Goal: Task Accomplishment & Management: Manage account settings

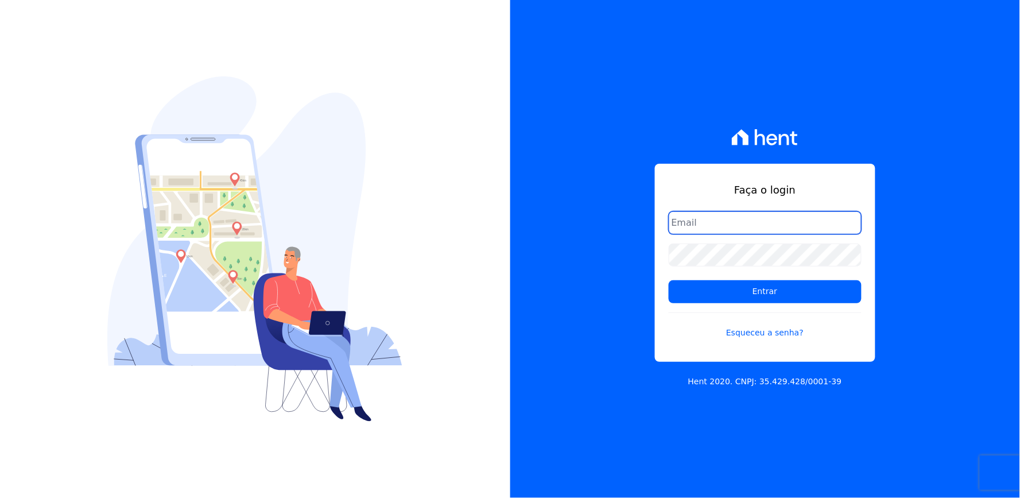
type input "[EMAIL_ADDRESS][DOMAIN_NAME]"
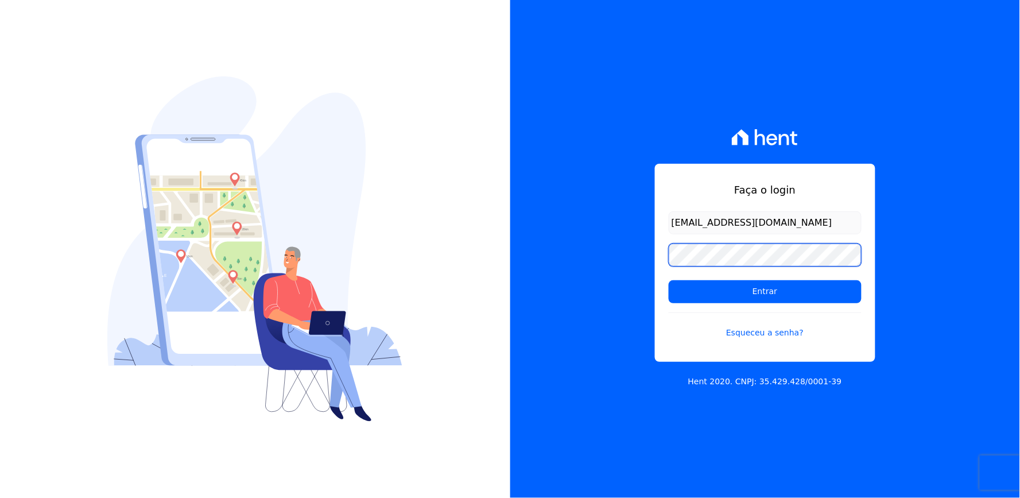
click at [584, 276] on div "Faça o login [EMAIL_ADDRESS][DOMAIN_NAME] Entrar Esqueceu a senha? Hent 2020. C…" at bounding box center [765, 249] width 510 height 498
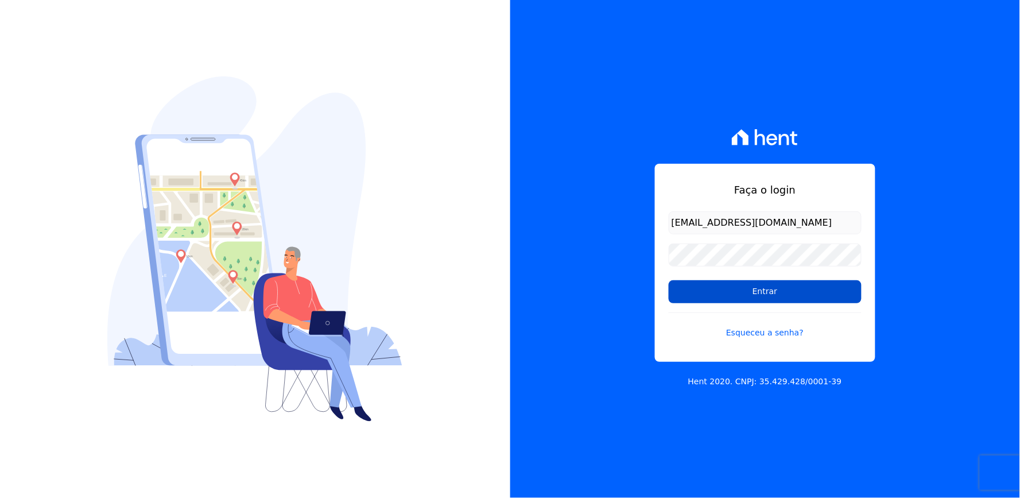
click at [715, 300] on input "Entrar" at bounding box center [765, 291] width 193 height 23
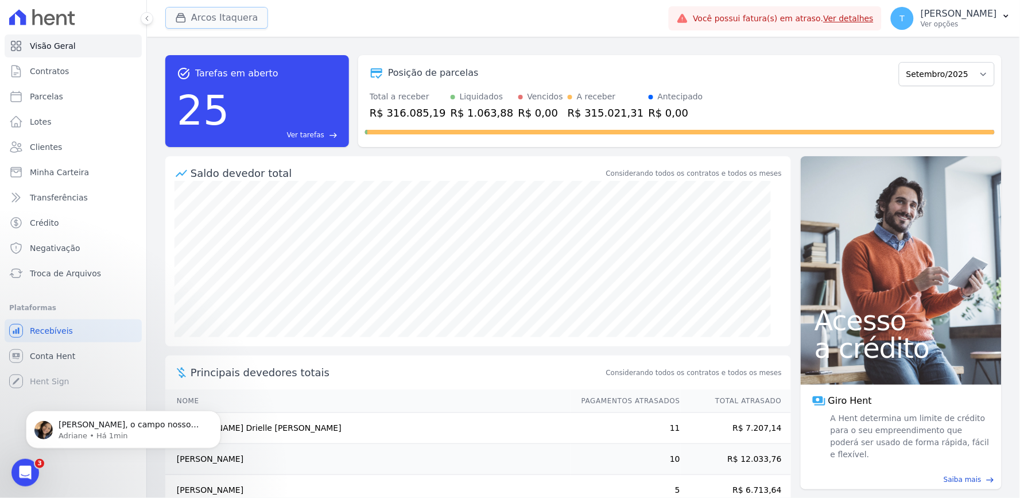
click at [195, 17] on button "Arcos Itaquera" at bounding box center [216, 18] width 103 height 22
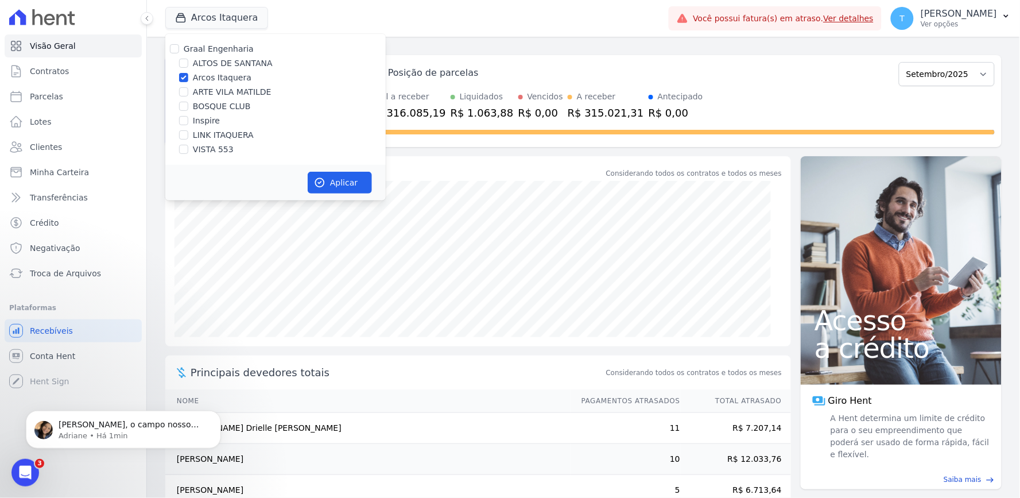
click at [199, 71] on div "Graal Engenharia ALTOS DE SANTANA Arcos Itaquera ARTE VILA MATILDE BOSQUE CLUB …" at bounding box center [275, 99] width 220 height 131
click at [200, 73] on label "Arcos Itaquera" at bounding box center [222, 78] width 59 height 12
click at [188, 73] on input "Arcos Itaquera" at bounding box center [183, 77] width 9 height 9
checkbox input "false"
click at [203, 55] on div "Graal Engenharia ALTOS DE SANTANA Arcos Itaquera ARTE VILA MATILDE BOSQUE CLUB …" at bounding box center [275, 99] width 220 height 131
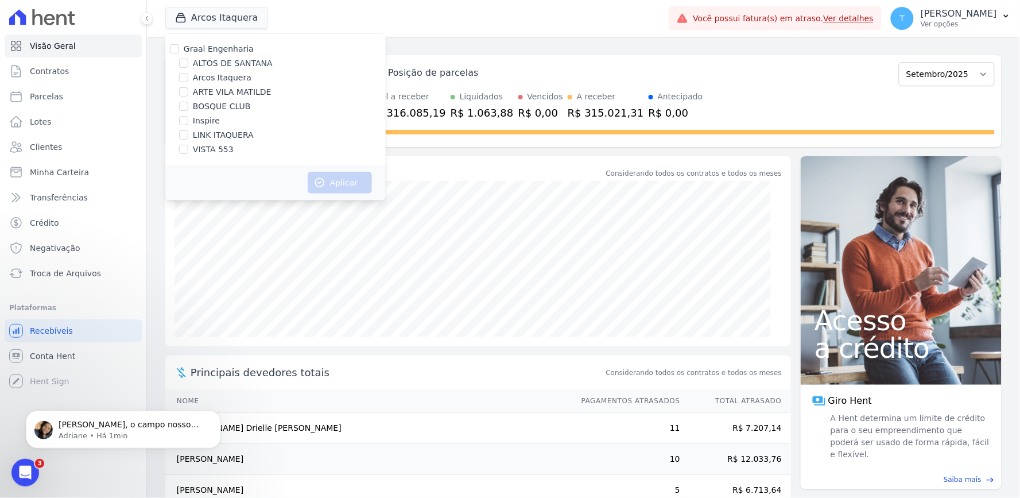
drag, startPoint x: 214, startPoint y: 65, endPoint x: 234, endPoint y: 89, distance: 31.4
click at [215, 65] on label "ALTOS DE SANTANA" at bounding box center [233, 63] width 80 height 12
click at [188, 65] on input "ALTOS DE SANTANA" at bounding box center [183, 63] width 9 height 9
checkbox input "true"
click at [339, 184] on button "Aplicar" at bounding box center [340, 183] width 64 height 22
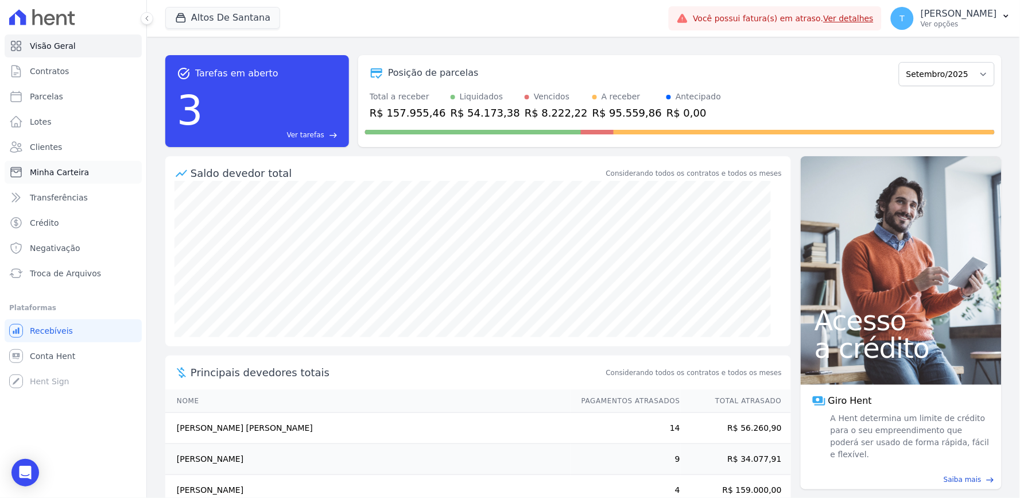
click at [49, 171] on span "Minha Carteira" at bounding box center [59, 171] width 59 height 11
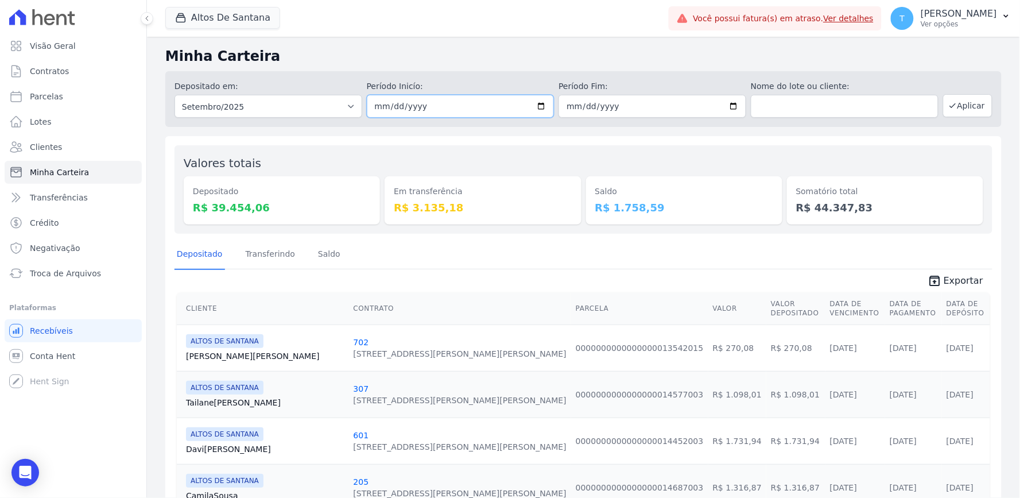
click at [537, 103] on input "2025-09-01" at bounding box center [461, 106] width 188 height 23
type input "2025-09-10"
drag, startPoint x: 698, startPoint y: 195, endPoint x: 703, endPoint y: 215, distance: 20.1
click at [640, 150] on div "Valores totais Depositado R$ 39.454,06 Em transferência R$ 3.135,18 Saldo R$ 1.…" at bounding box center [584, 189] width 818 height 88
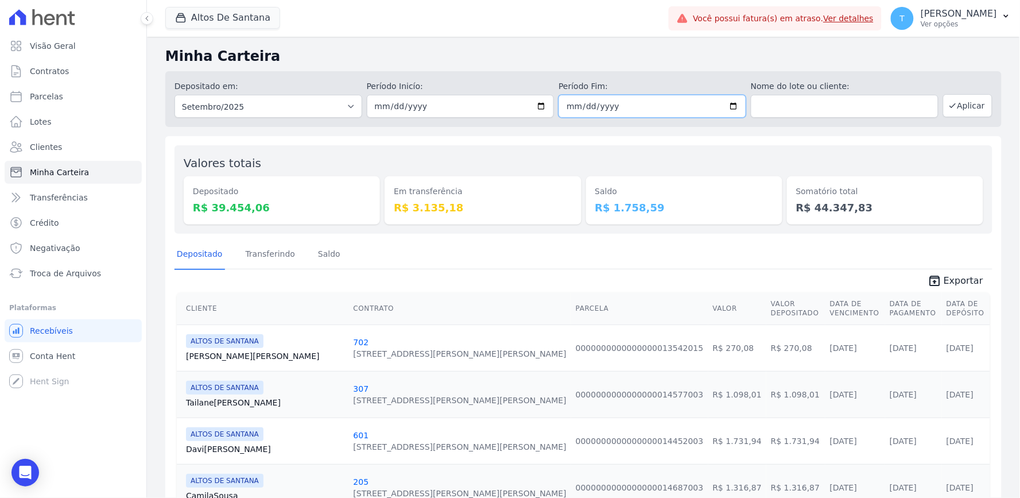
click at [733, 104] on input "2025-09-30" at bounding box center [653, 106] width 188 height 23
click at [728, 104] on input "2025-09-30" at bounding box center [653, 106] width 188 height 23
click at [727, 107] on input "2025-09-10" at bounding box center [653, 106] width 188 height 23
type input "2025-09-11"
click at [953, 109] on button "Aplicar" at bounding box center [967, 105] width 49 height 23
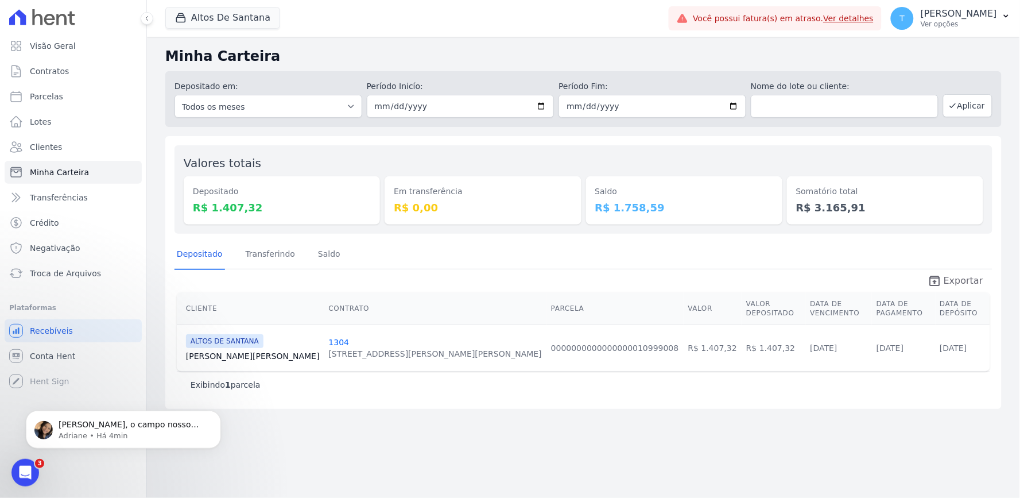
click at [954, 276] on span "Exportar" at bounding box center [964, 281] width 40 height 14
click at [225, 19] on button "Altos De Santana" at bounding box center [222, 18] width 115 height 22
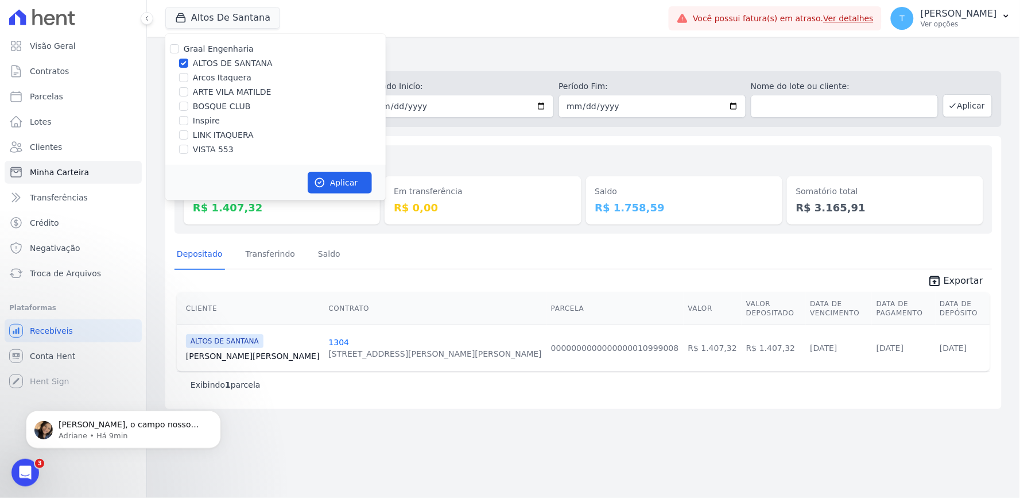
click at [208, 61] on label "ALTOS DE SANTANA" at bounding box center [233, 63] width 80 height 12
click at [188, 61] on input "ALTOS DE SANTANA" at bounding box center [183, 63] width 9 height 9
checkbox input "false"
click at [214, 94] on label "ARTE VILA MATILDE" at bounding box center [232, 92] width 79 height 12
click at [188, 94] on input "ARTE VILA MATILDE" at bounding box center [183, 91] width 9 height 9
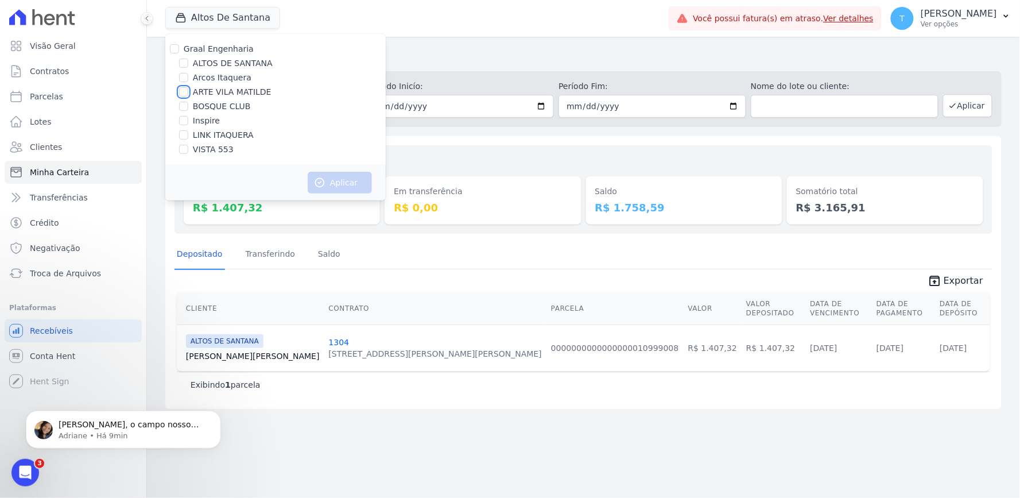
checkbox input "true"
click at [340, 180] on button "Aplicar" at bounding box center [340, 183] width 64 height 22
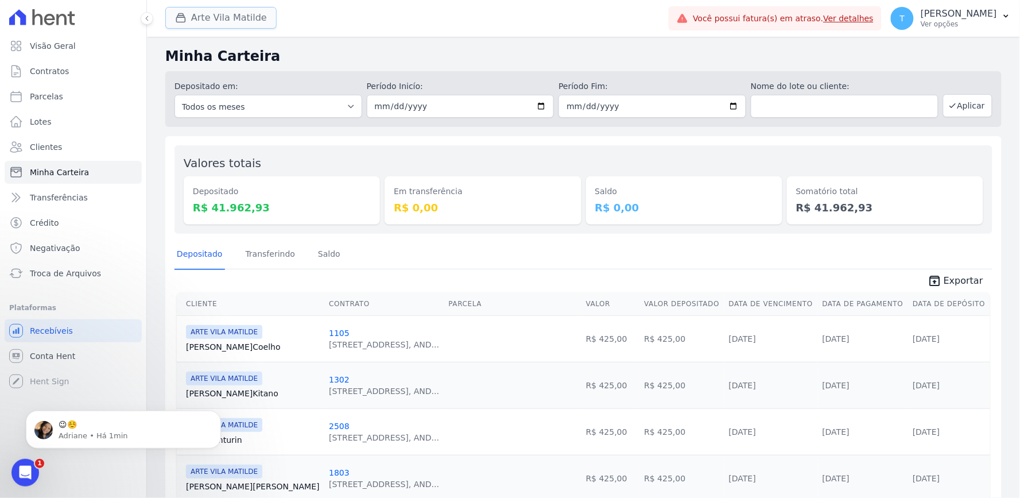
click at [207, 16] on button "Arte Vila Matilde" at bounding box center [220, 18] width 111 height 22
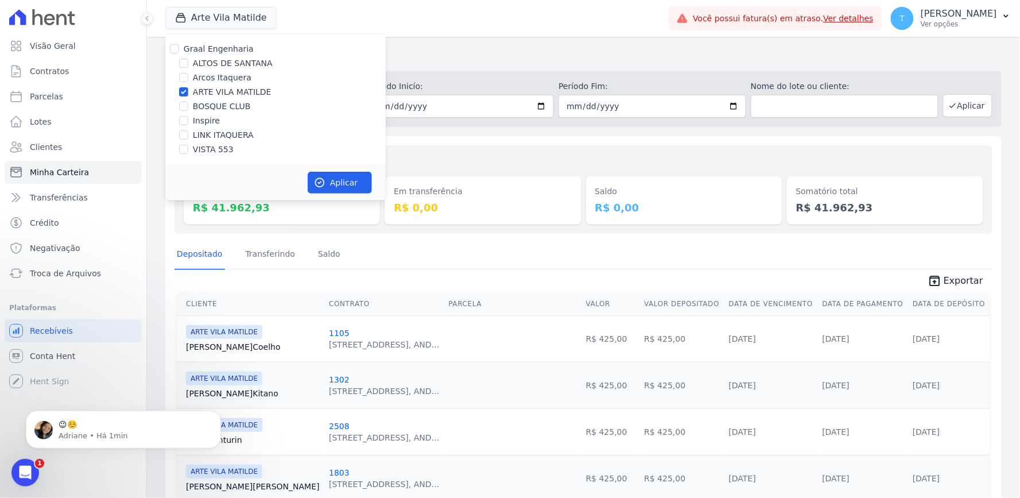
click at [230, 95] on label "ARTE VILA MATILDE" at bounding box center [232, 92] width 79 height 12
click at [188, 95] on input "ARTE VILA MATILDE" at bounding box center [183, 91] width 9 height 9
click at [216, 94] on label "ARTE VILA MATILDE" at bounding box center [232, 92] width 79 height 12
click at [188, 94] on input "ARTE VILA MATILDE" at bounding box center [183, 91] width 9 height 9
checkbox input "true"
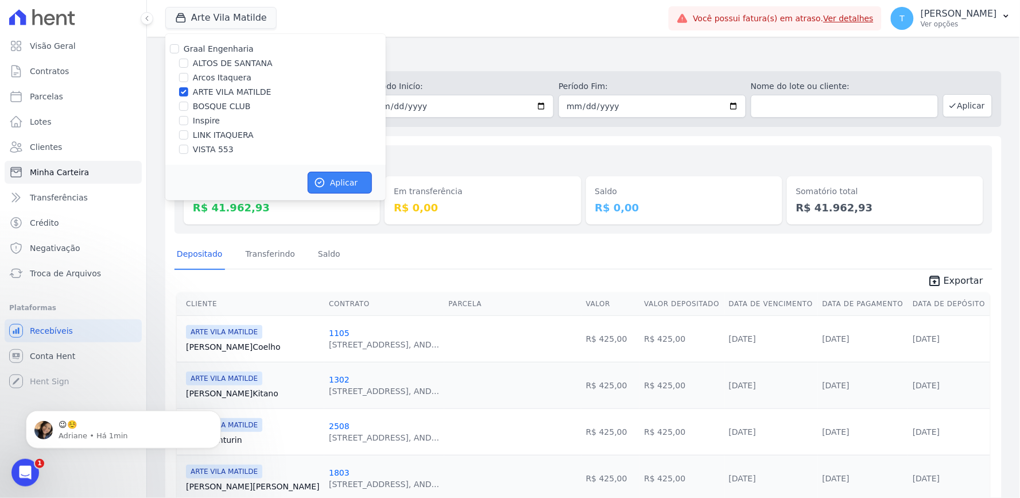
click at [346, 185] on button "Aplicar" at bounding box center [340, 183] width 64 height 22
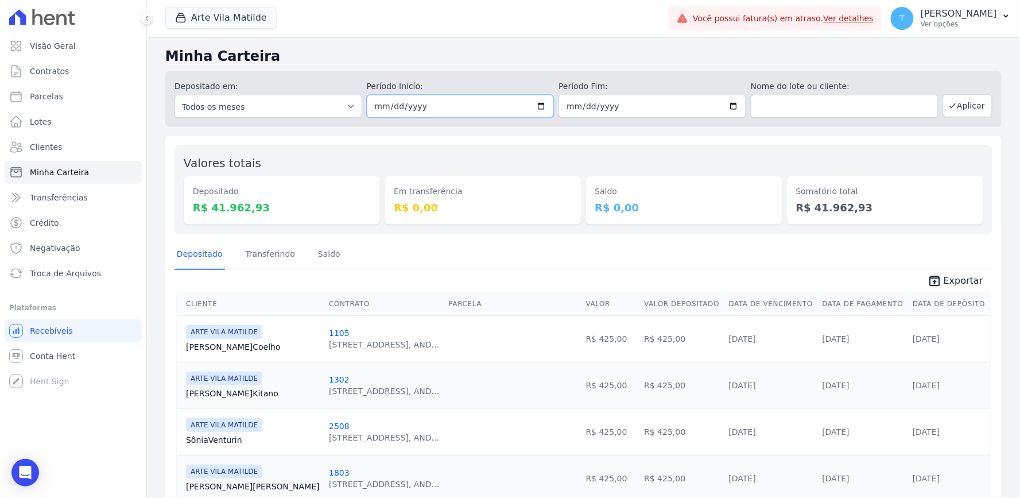
click at [536, 104] on input "2025-09-10" at bounding box center [461, 106] width 188 height 23
click at [733, 110] on input "2025-09-11" at bounding box center [653, 106] width 188 height 23
click at [725, 108] on input "2025-09-11" at bounding box center [653, 106] width 188 height 23
click at [956, 106] on button "Aplicar" at bounding box center [967, 105] width 49 height 23
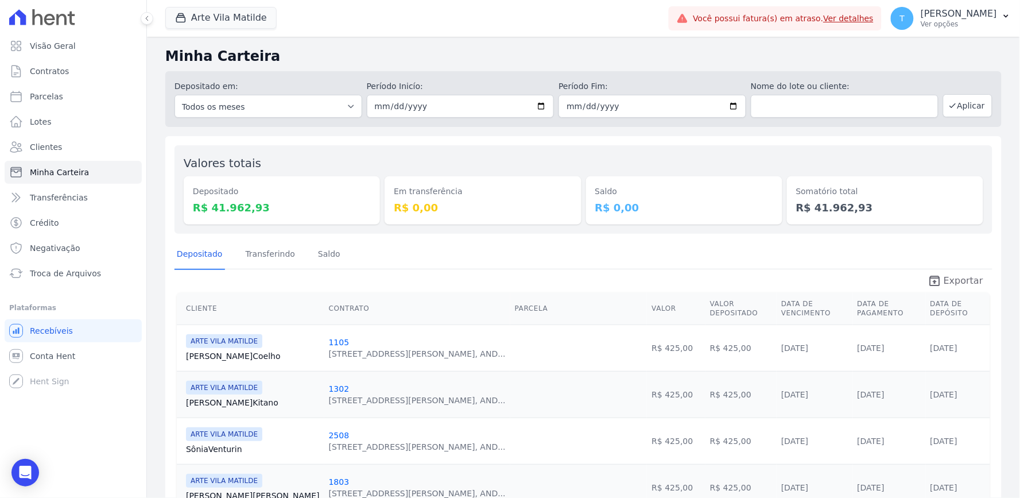
click at [944, 284] on span "Exportar" at bounding box center [964, 281] width 40 height 14
